Goal: Obtain resource: Download file/media

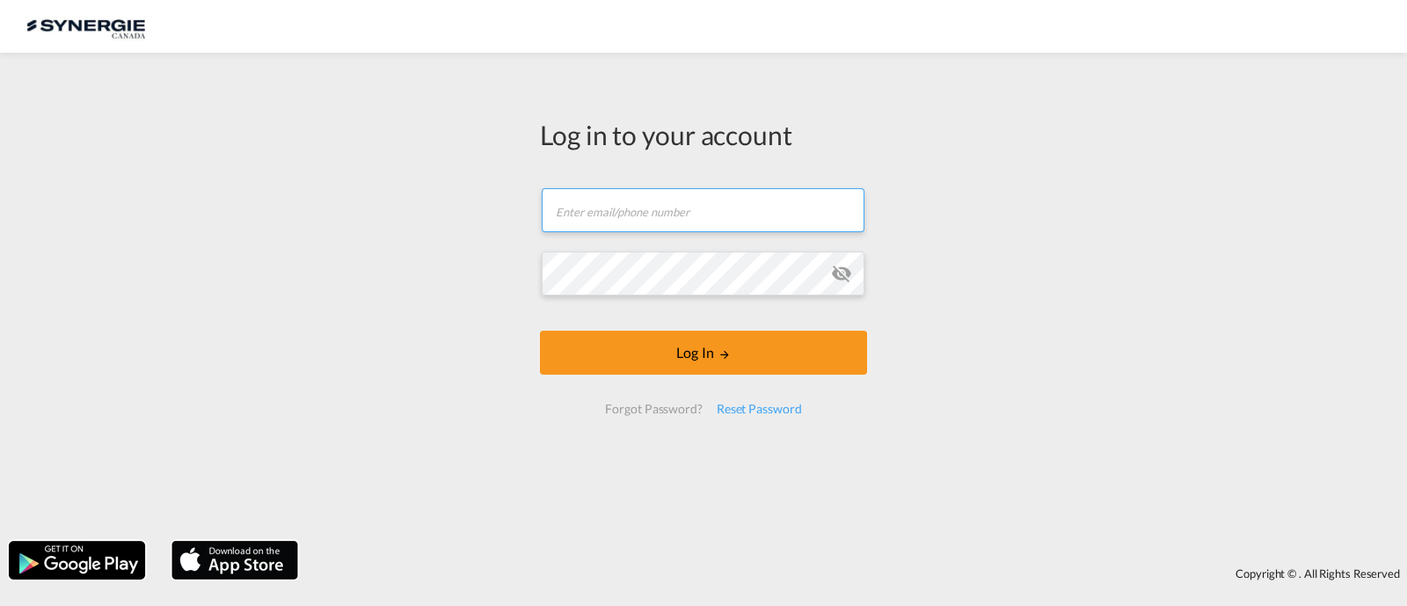
type input "[EMAIL_ADDRESS][DOMAIN_NAME]"
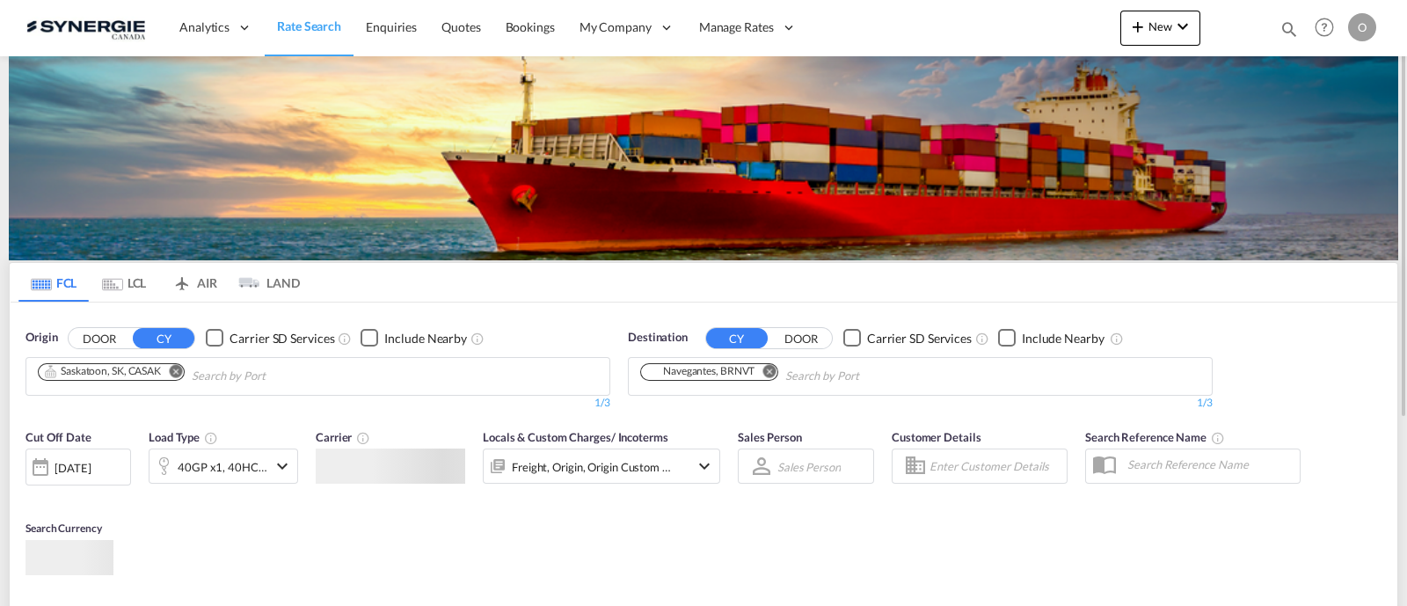
click at [1285, 19] on div "Bookings Quotes Enquiries Help Resources Product Release O My Profile Logout" at bounding box center [1325, 27] width 112 height 55
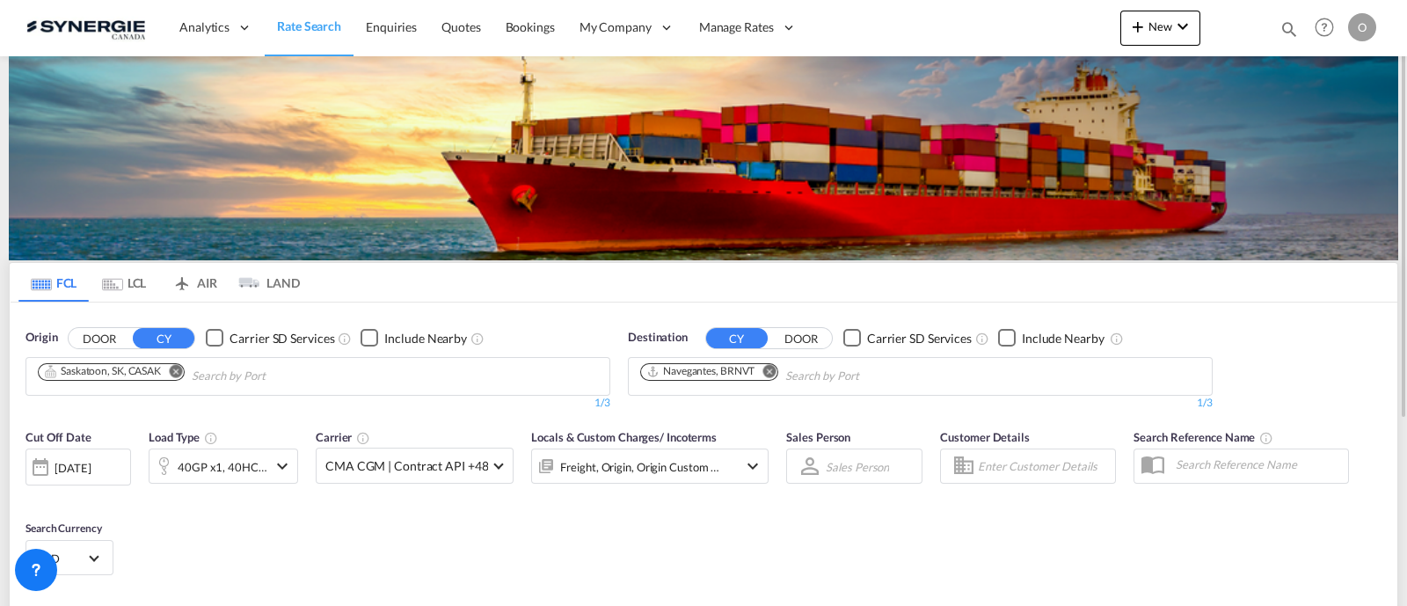
drag, startPoint x: 1292, startPoint y: 22, endPoint x: 1266, endPoint y: 25, distance: 25.6
click at [1293, 22] on md-icon "icon-magnify" at bounding box center [1289, 28] width 19 height 19
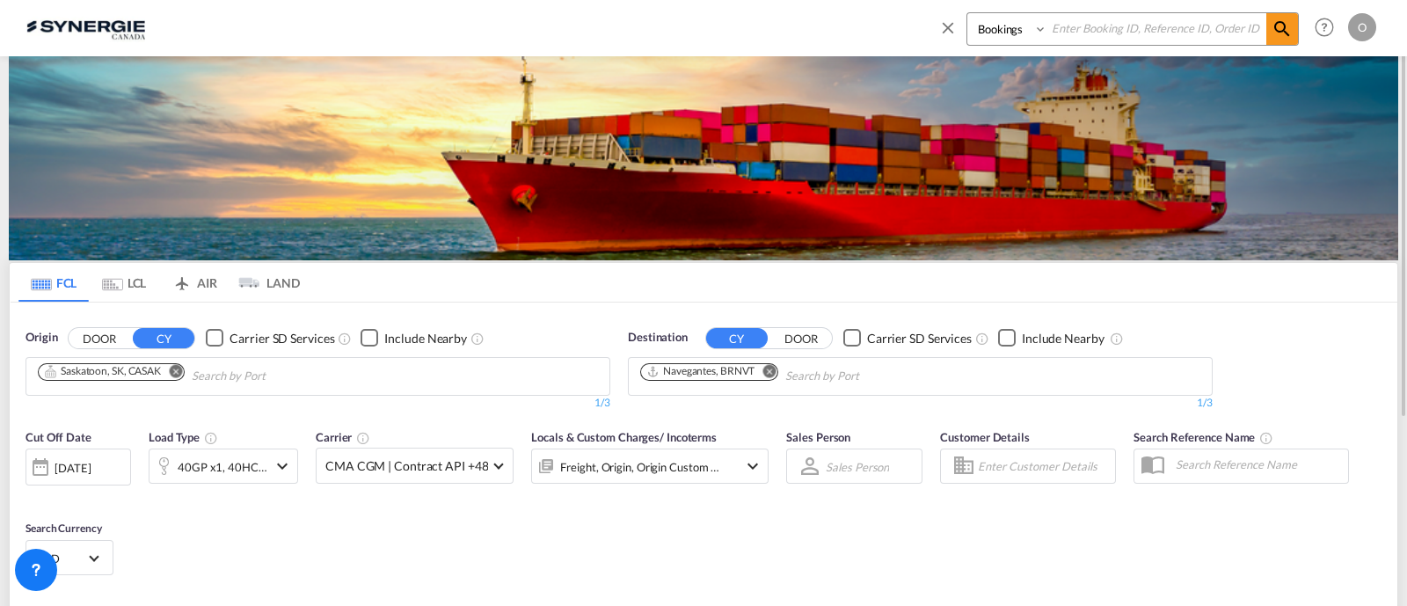
click at [986, 38] on select "Bookings Quotes Enquiries" at bounding box center [1009, 29] width 84 height 32
select select "Quotes"
click at [967, 13] on select "Bookings Quotes Enquiries" at bounding box center [1009, 29] width 84 height 32
click at [1102, 32] on input at bounding box center [1156, 28] width 219 height 31
paste input "SYC000013994"
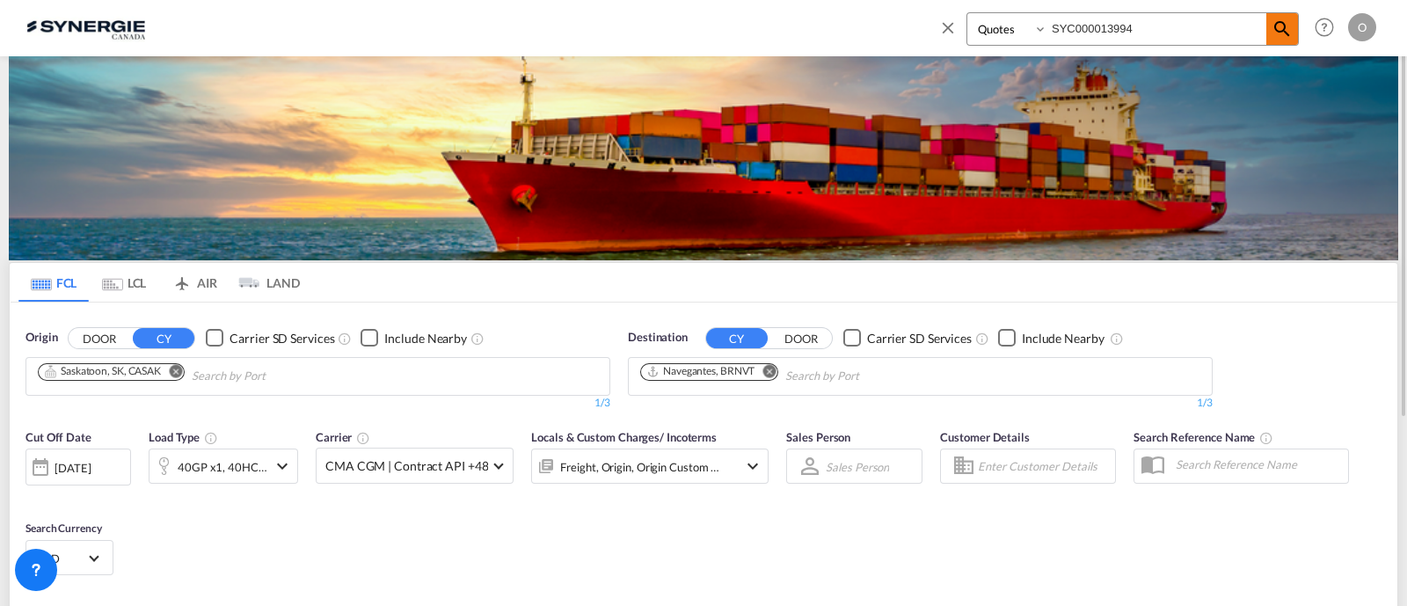
type input "SYC000013994"
click at [1288, 26] on md-icon "icon-magnify" at bounding box center [1282, 28] width 21 height 21
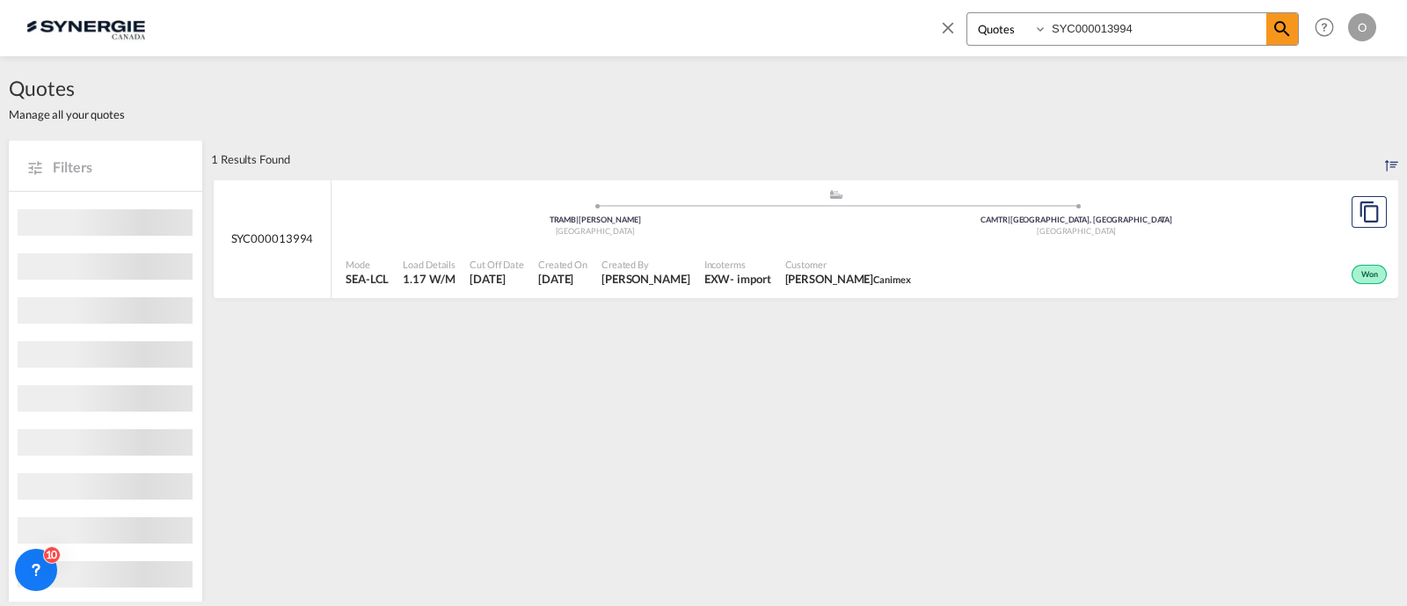
click at [778, 252] on div "Incoterms EXW - import" at bounding box center [737, 273] width 81 height 44
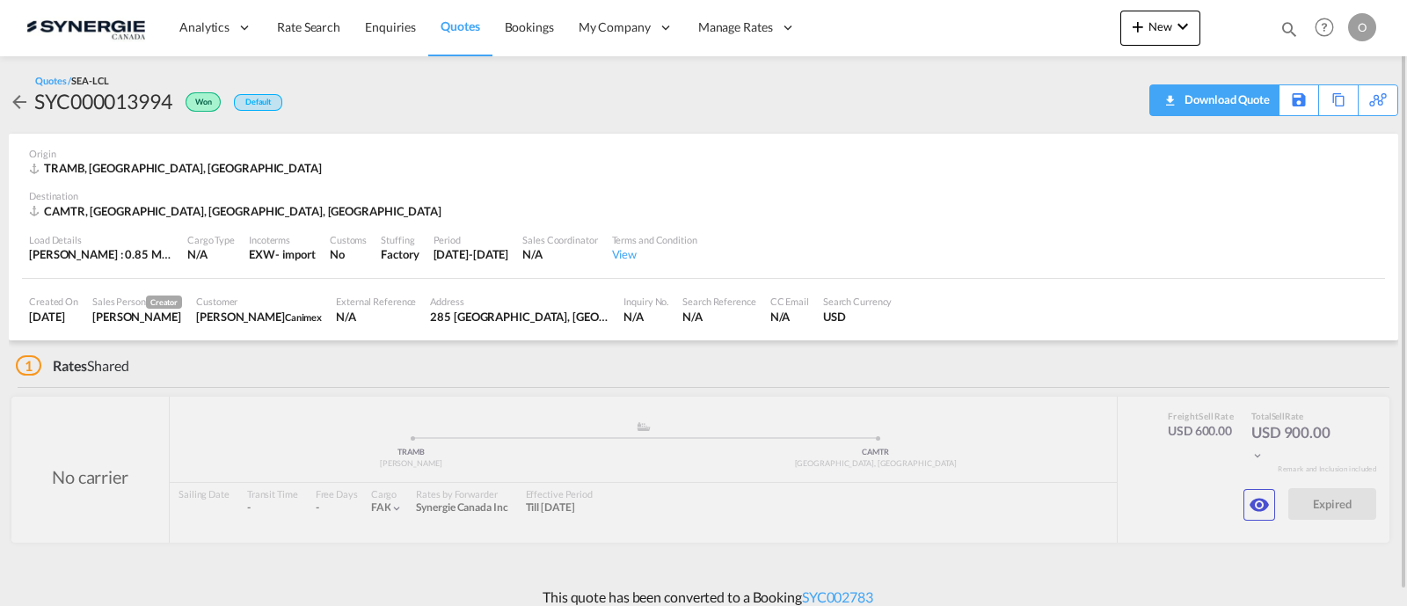
click at [1247, 101] on div "Download Quote" at bounding box center [1225, 99] width 90 height 28
